Goal: Entertainment & Leisure: Consume media (video, audio)

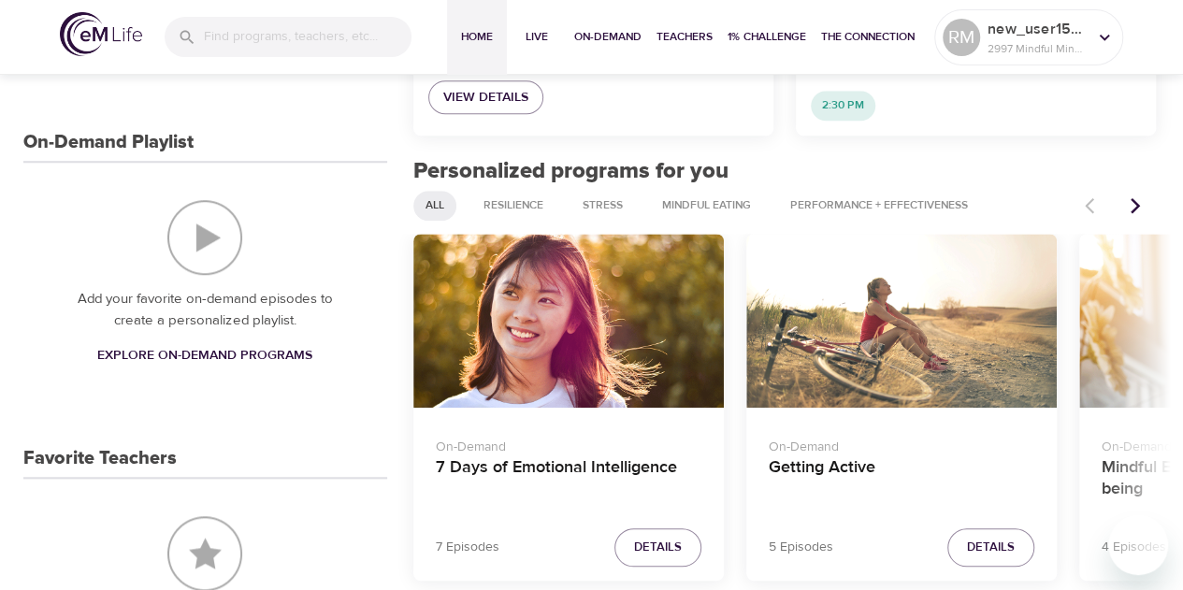
scroll to position [718, 0]
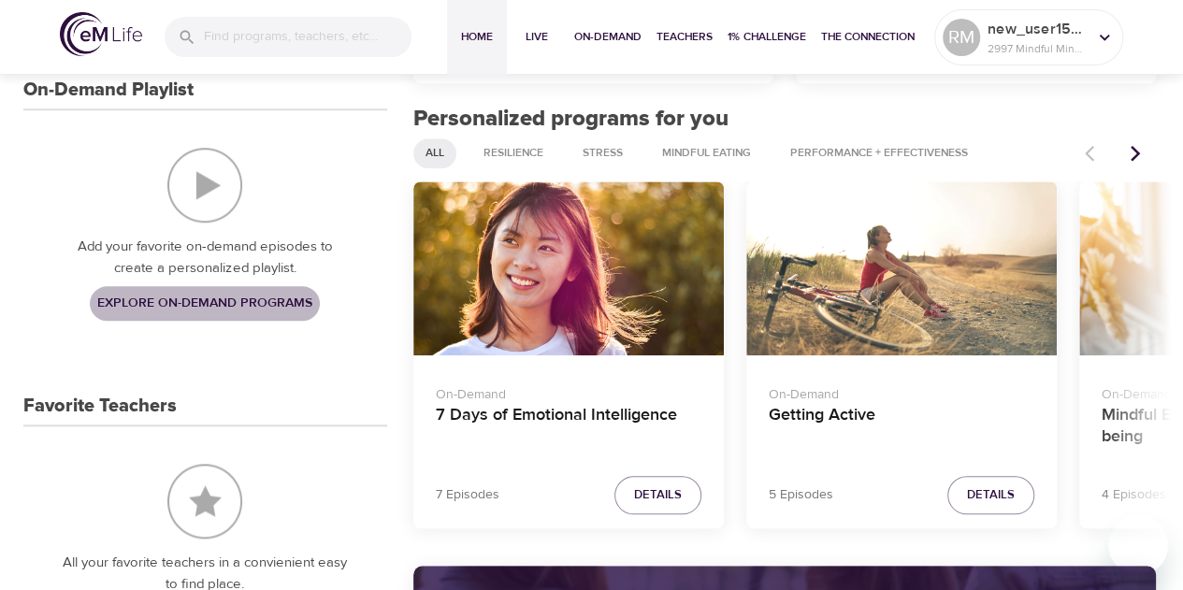
click at [276, 299] on span "Explore On-Demand Programs" at bounding box center [204, 303] width 215 height 23
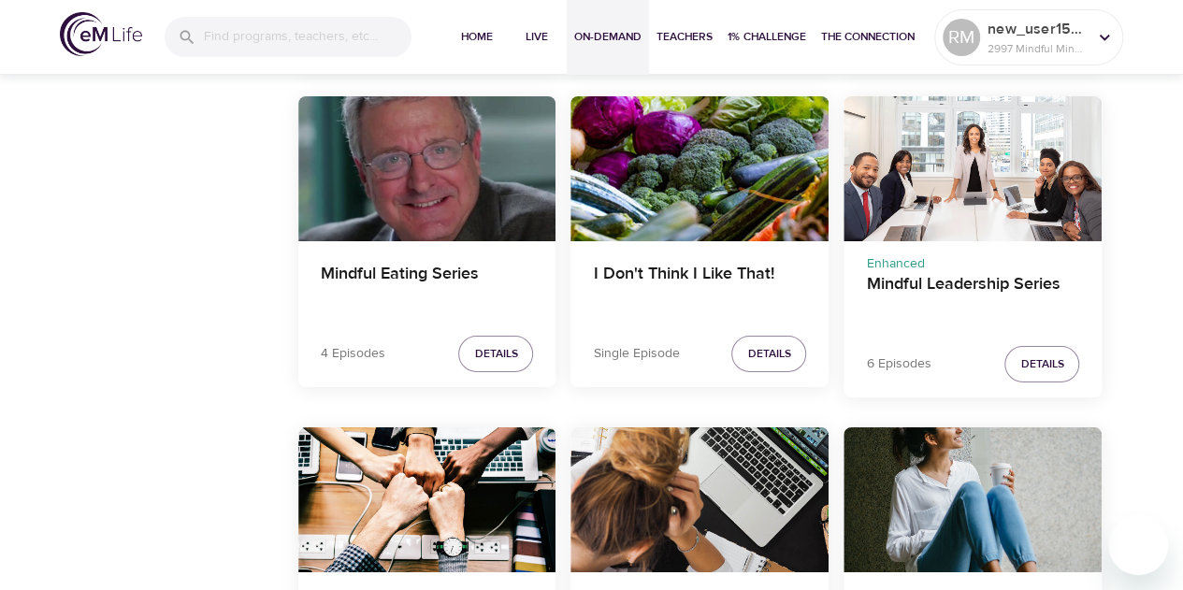
scroll to position [3277, 0]
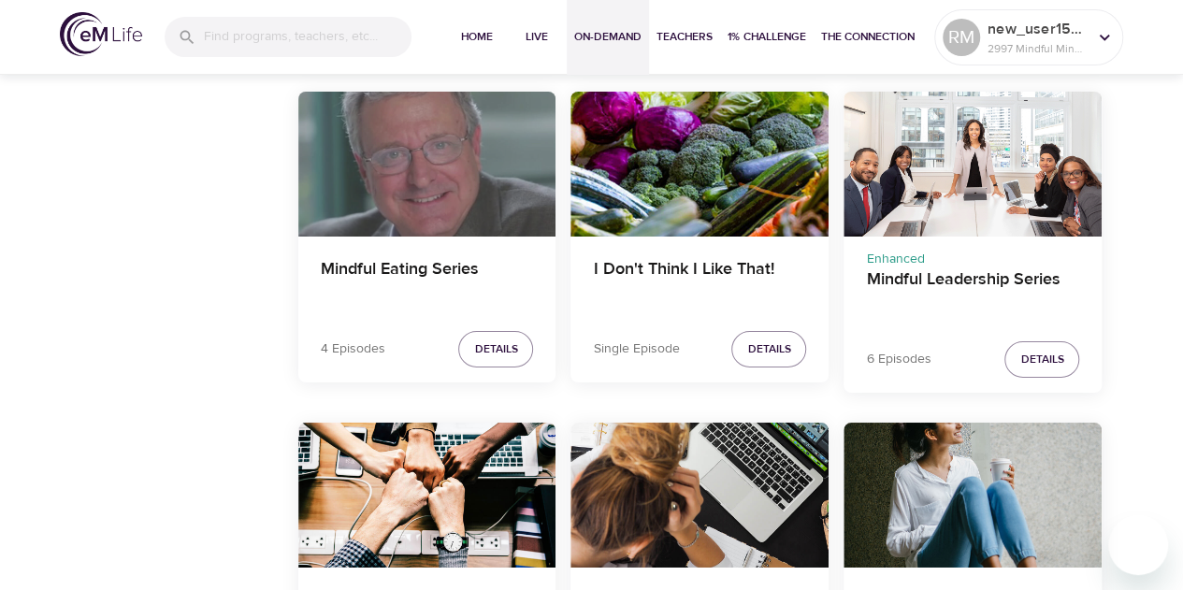
click at [404, 182] on div "Mindful Eating Series" at bounding box center [427, 164] width 258 height 145
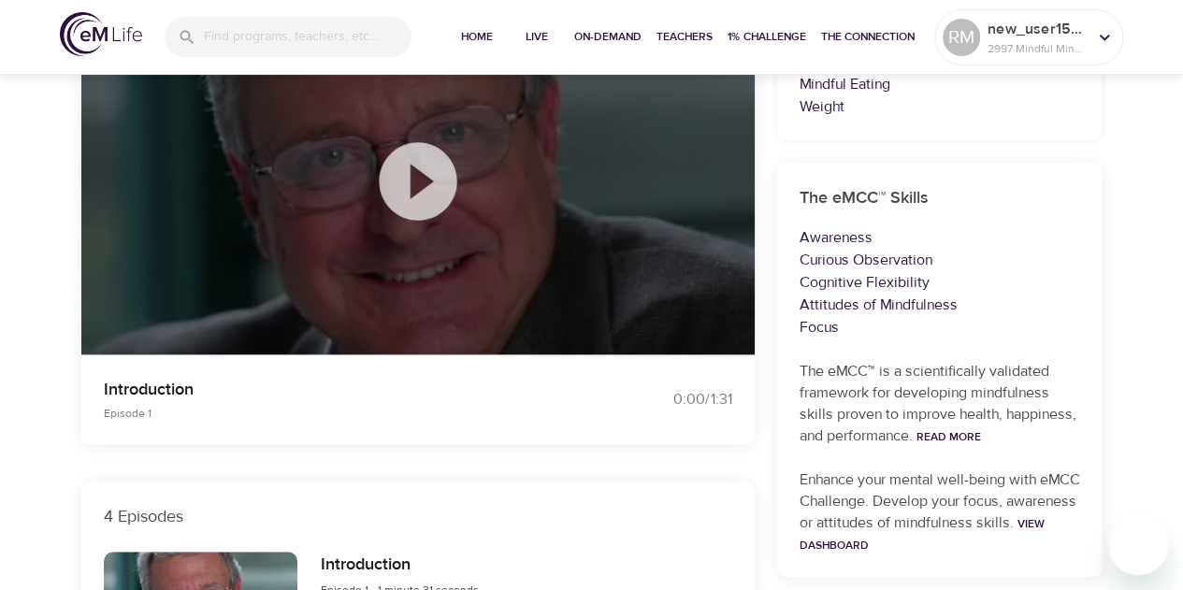
scroll to position [226, 0]
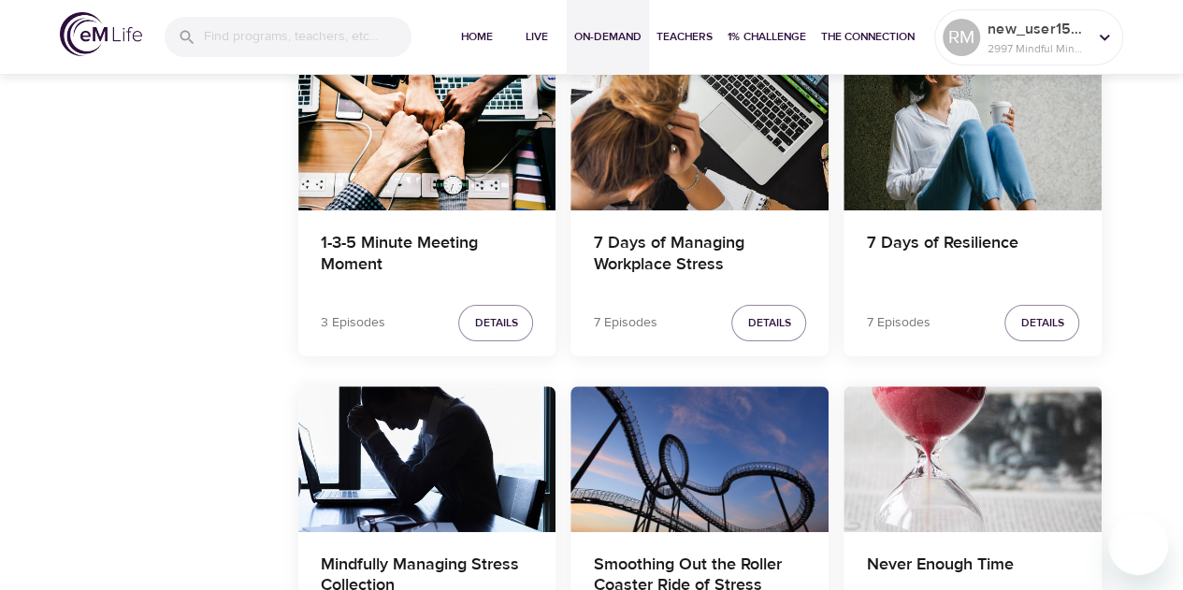
scroll to position [3579, 0]
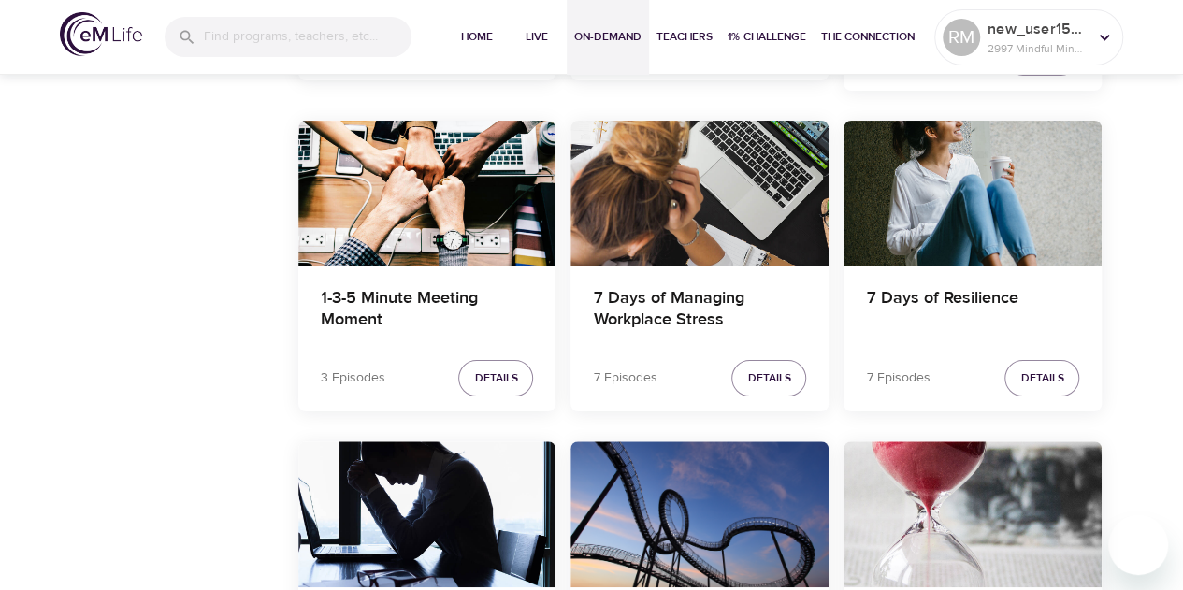
click at [725, 190] on div "7 Days of Managing Workplace Stress" at bounding box center [700, 193] width 258 height 145
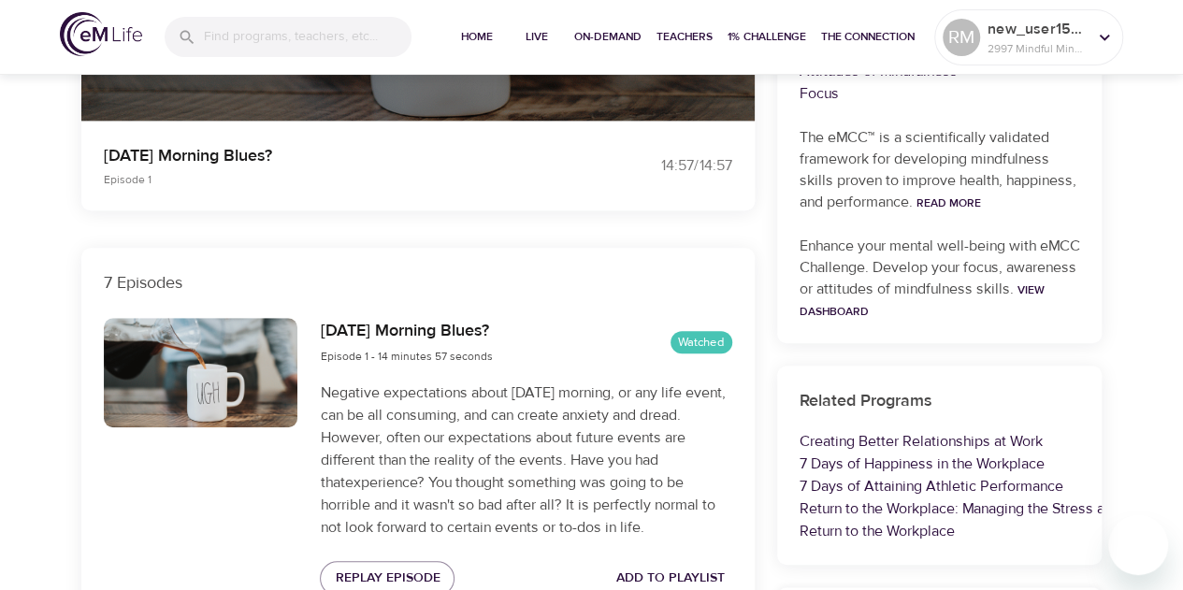
scroll to position [646, 0]
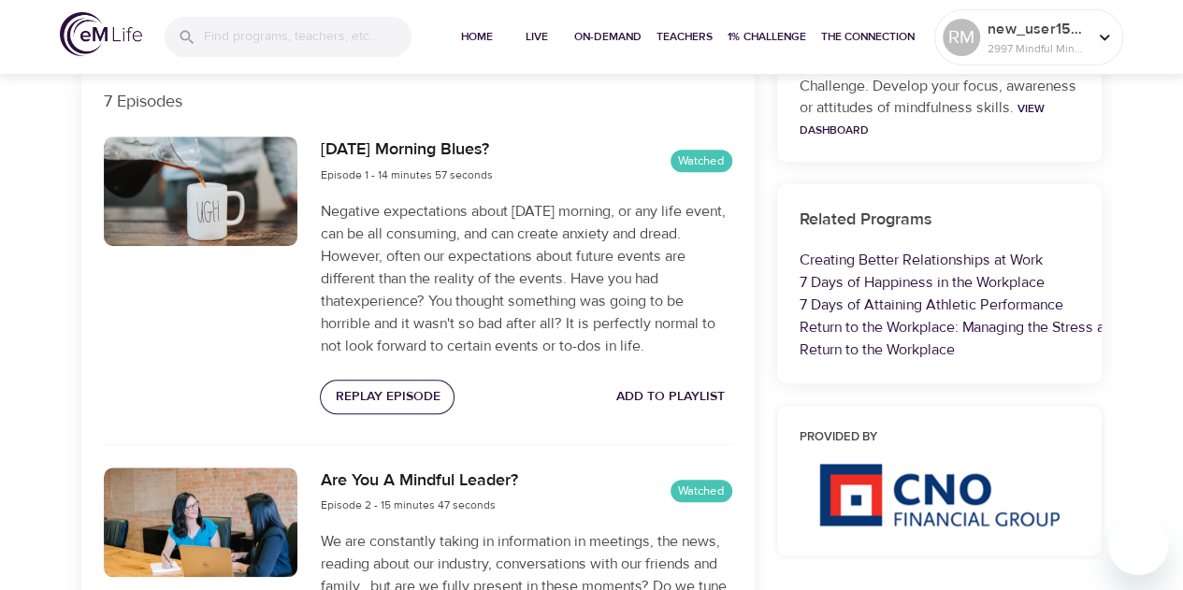
click at [381, 398] on span "Replay Episode" at bounding box center [387, 396] width 105 height 23
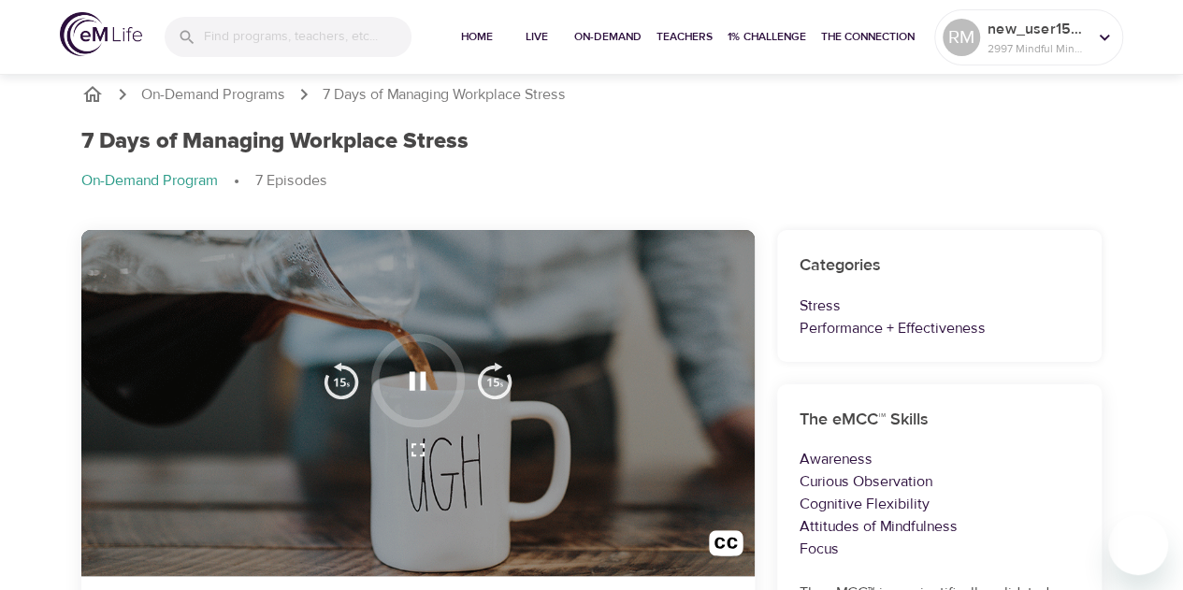
scroll to position [0, 0]
